Goal: Information Seeking & Learning: Compare options

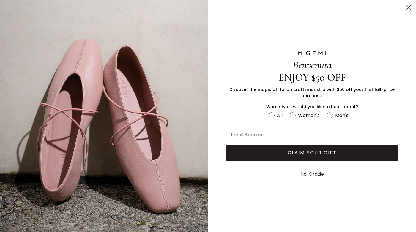
scroll to position [0, 0]
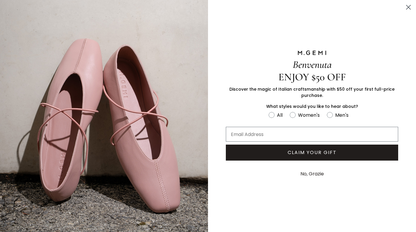
click at [408, 7] on icon "Close dialog" at bounding box center [408, 7] width 4 height 4
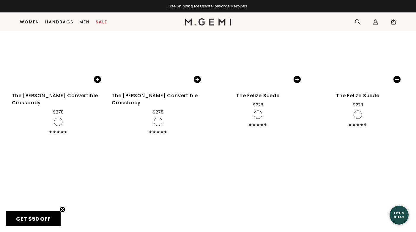
scroll to position [2419, 0]
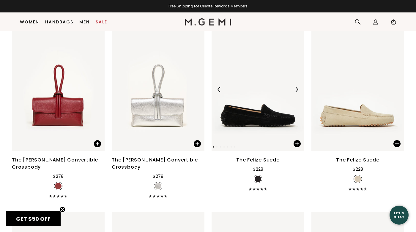
click at [279, 91] on img at bounding box center [257, 90] width 93 height 124
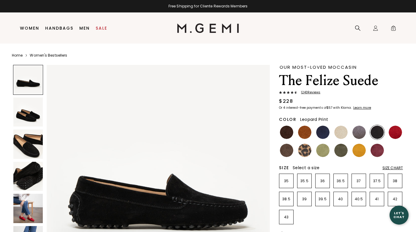
click at [304, 149] on img at bounding box center [304, 150] width 13 height 13
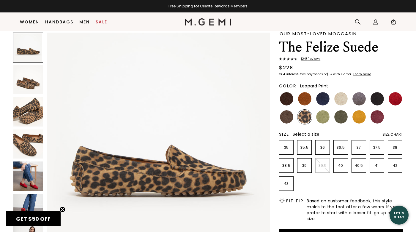
scroll to position [20, 0]
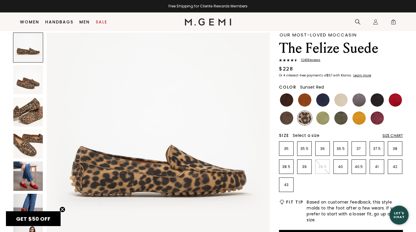
click at [395, 96] on img at bounding box center [394, 100] width 13 height 13
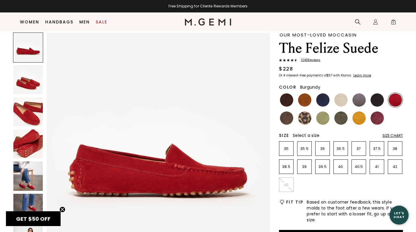
click at [376, 116] on img at bounding box center [376, 118] width 13 height 13
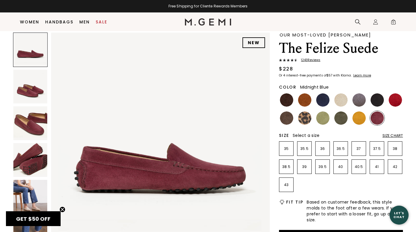
click at [318, 99] on img at bounding box center [322, 100] width 13 height 13
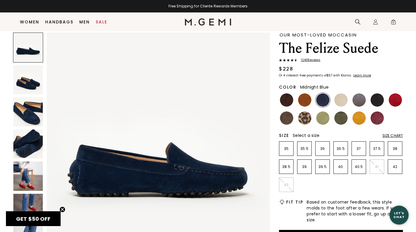
click at [338, 102] on img at bounding box center [340, 100] width 13 height 13
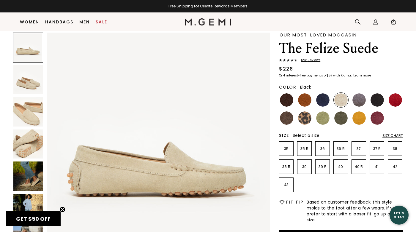
click at [373, 99] on img at bounding box center [376, 100] width 13 height 13
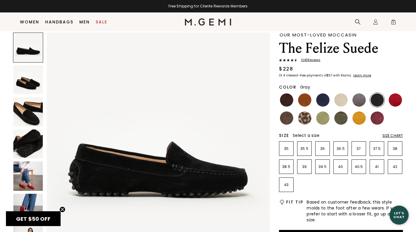
click at [359, 101] on img at bounding box center [358, 100] width 13 height 13
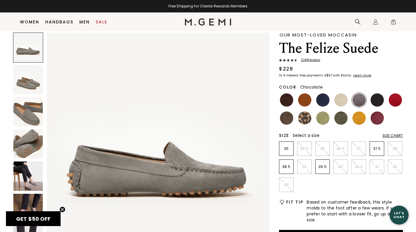
click at [286, 101] on img at bounding box center [286, 100] width 13 height 13
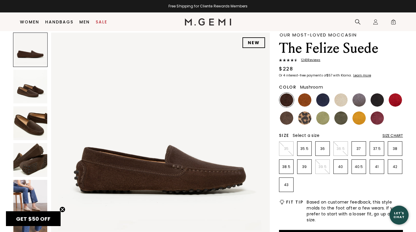
click at [287, 118] on img at bounding box center [286, 118] width 13 height 13
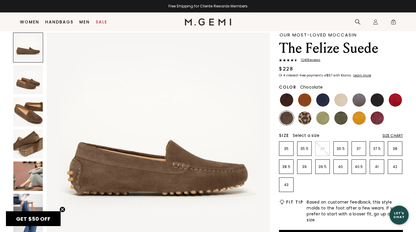
click at [287, 100] on img at bounding box center [286, 100] width 13 height 13
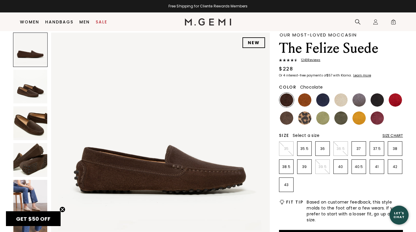
scroll to position [20, 0]
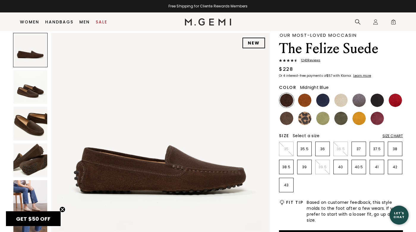
click at [323, 95] on img at bounding box center [322, 100] width 13 height 13
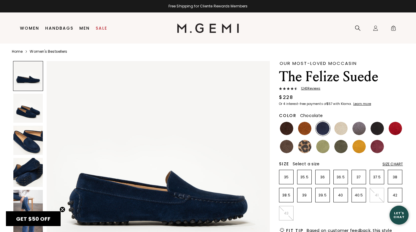
click at [287, 129] on img at bounding box center [286, 128] width 13 height 13
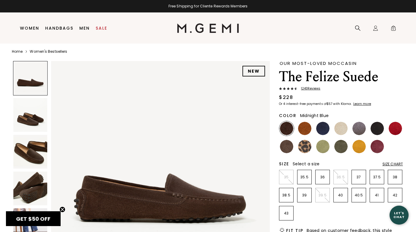
click at [324, 130] on img at bounding box center [322, 128] width 13 height 13
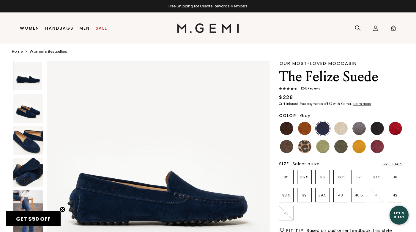
click at [360, 130] on img at bounding box center [358, 128] width 13 height 13
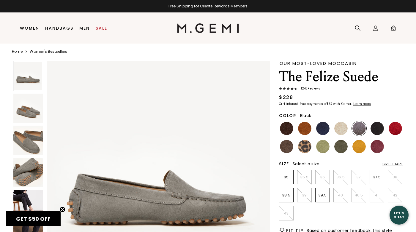
click at [378, 129] on img at bounding box center [376, 128] width 13 height 13
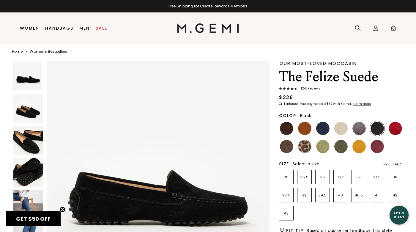
click at [34, 174] on img at bounding box center [27, 172] width 29 height 29
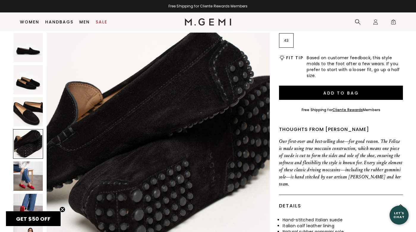
click at [32, 22] on div "Close dialog Don't Forget ENJOY $50 OFF Don’t see something you love? We launch…" at bounding box center [208, 116] width 416 height 232
